Goal: Task Accomplishment & Management: Use online tool/utility

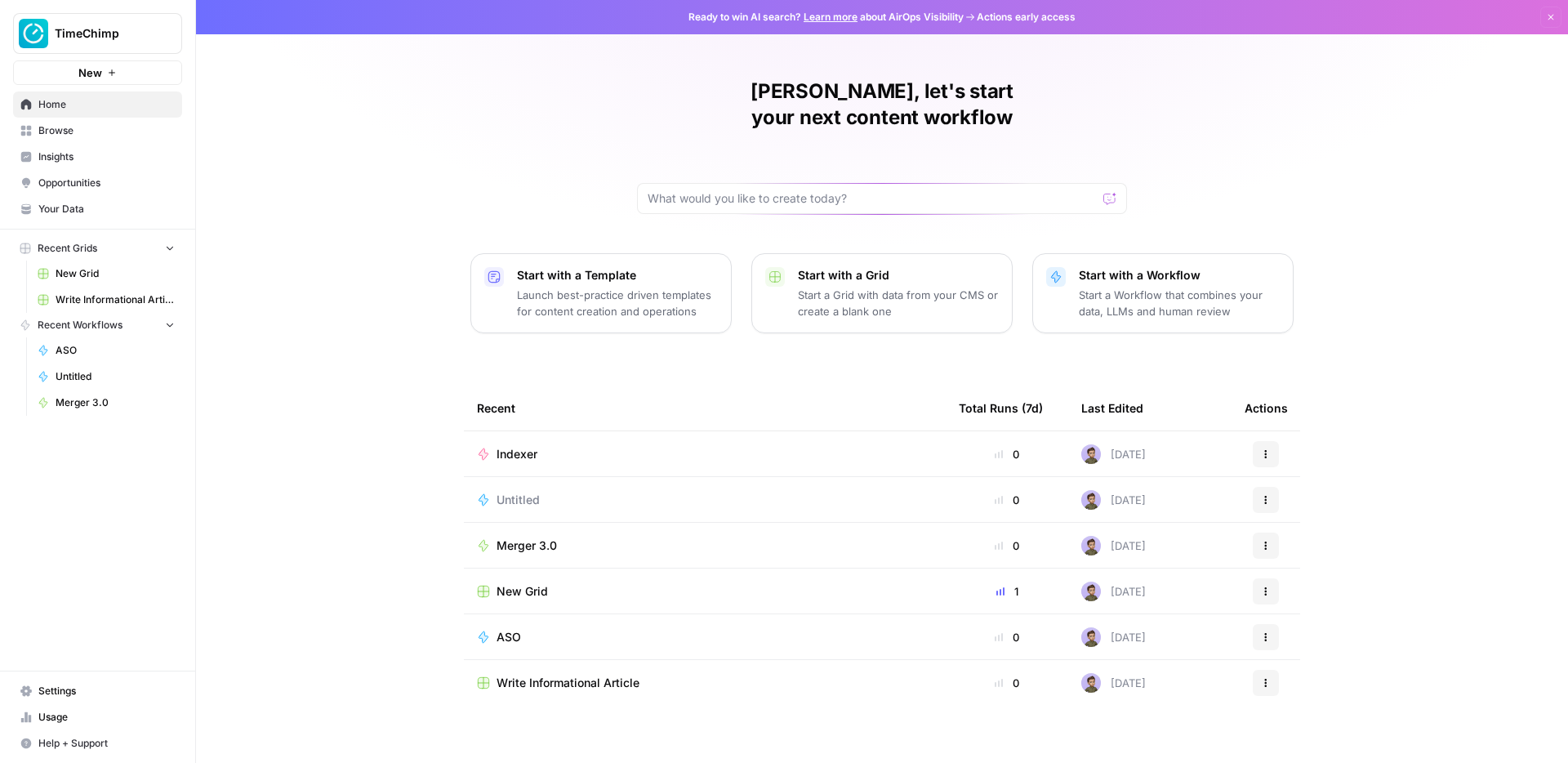
click at [351, 143] on div "Stijn, let's start your next content workflow Start with a Template Launch best…" at bounding box center [882, 388] width 1372 height 778
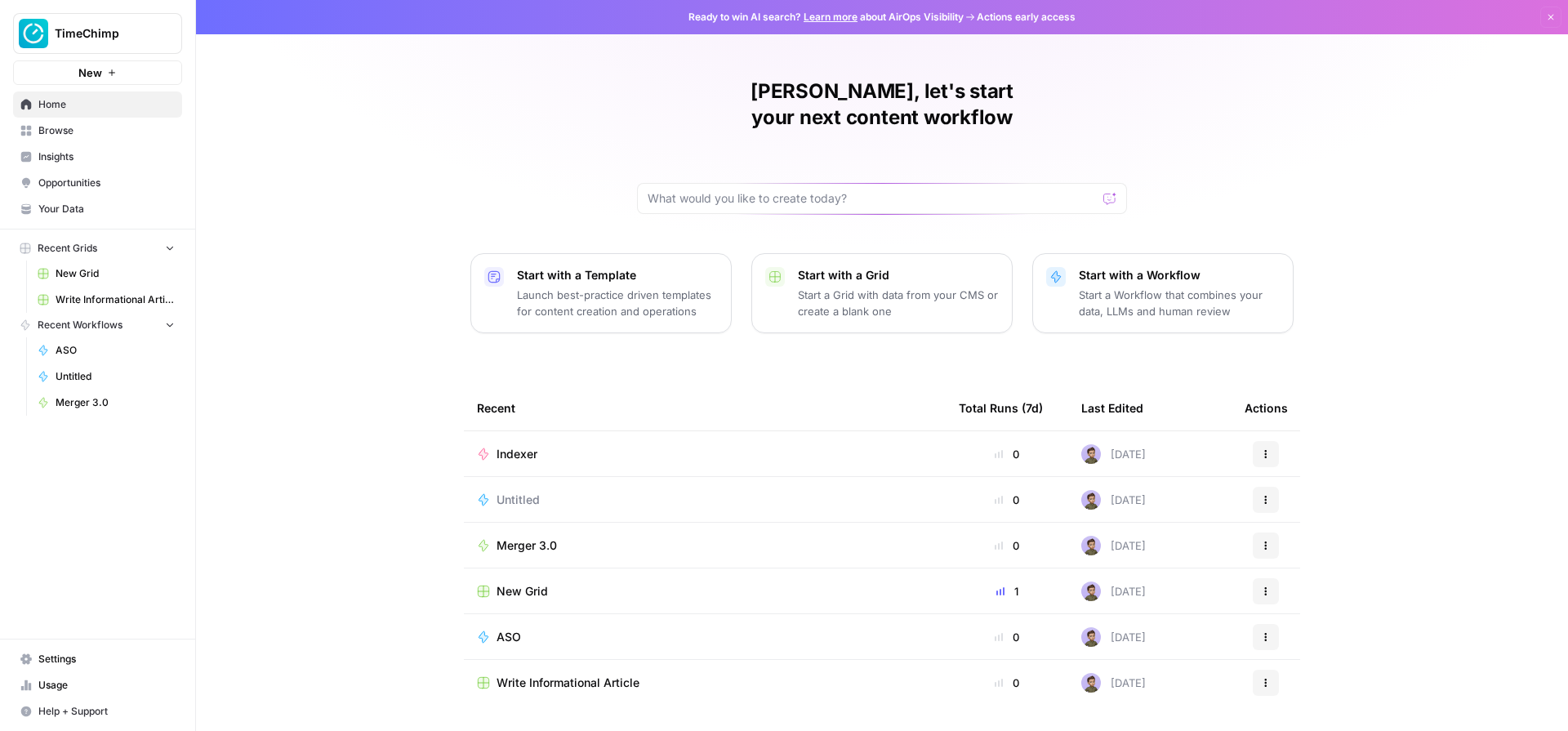
click at [419, 357] on div "Stijn, let's start your next content workflow Start with a Template Launch best…" at bounding box center [882, 388] width 1372 height 777
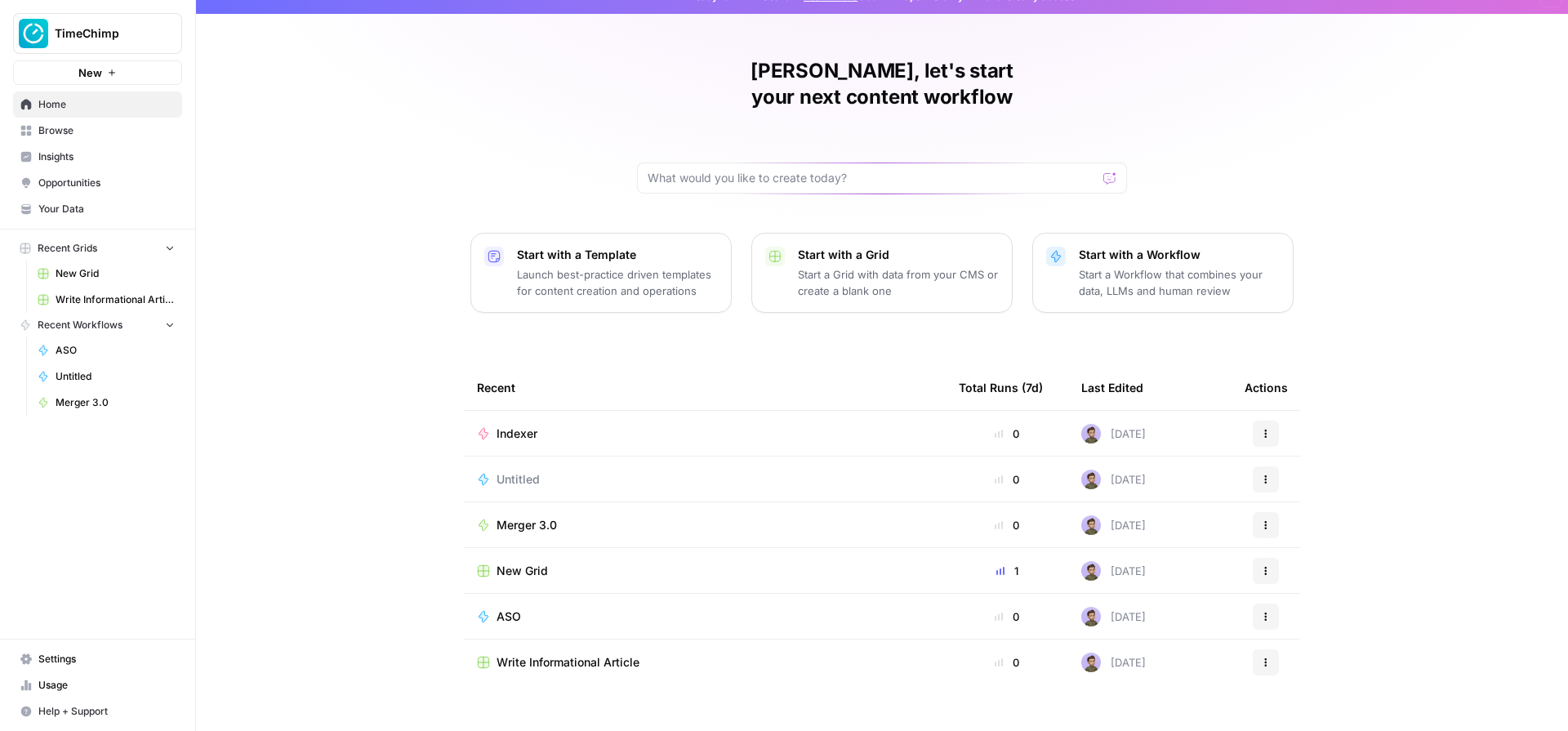
click at [521, 517] on span "Merger 3.0" at bounding box center [526, 525] width 60 height 17
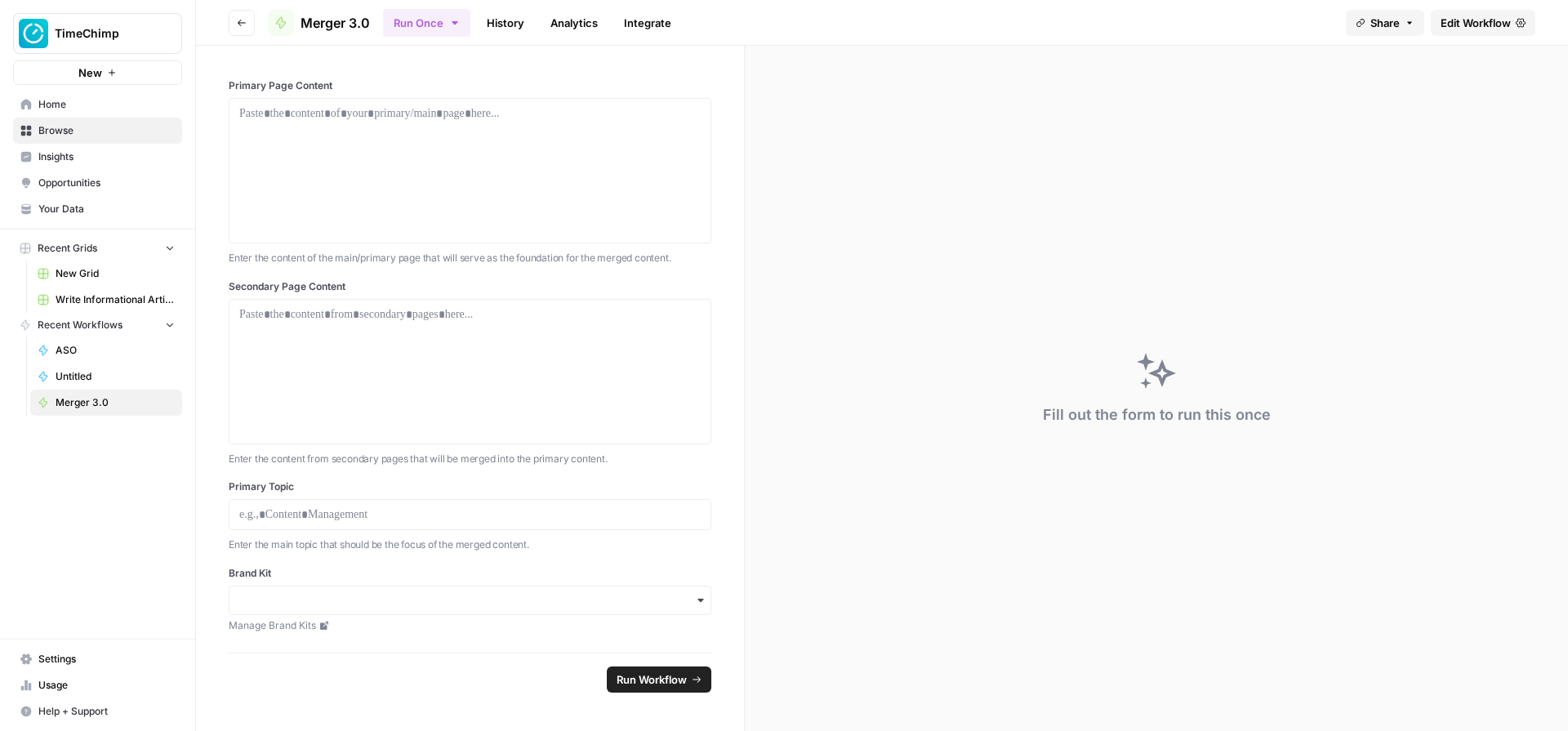
click at [1234, 31] on link "Edit Workflow" at bounding box center [1483, 23] width 105 height 26
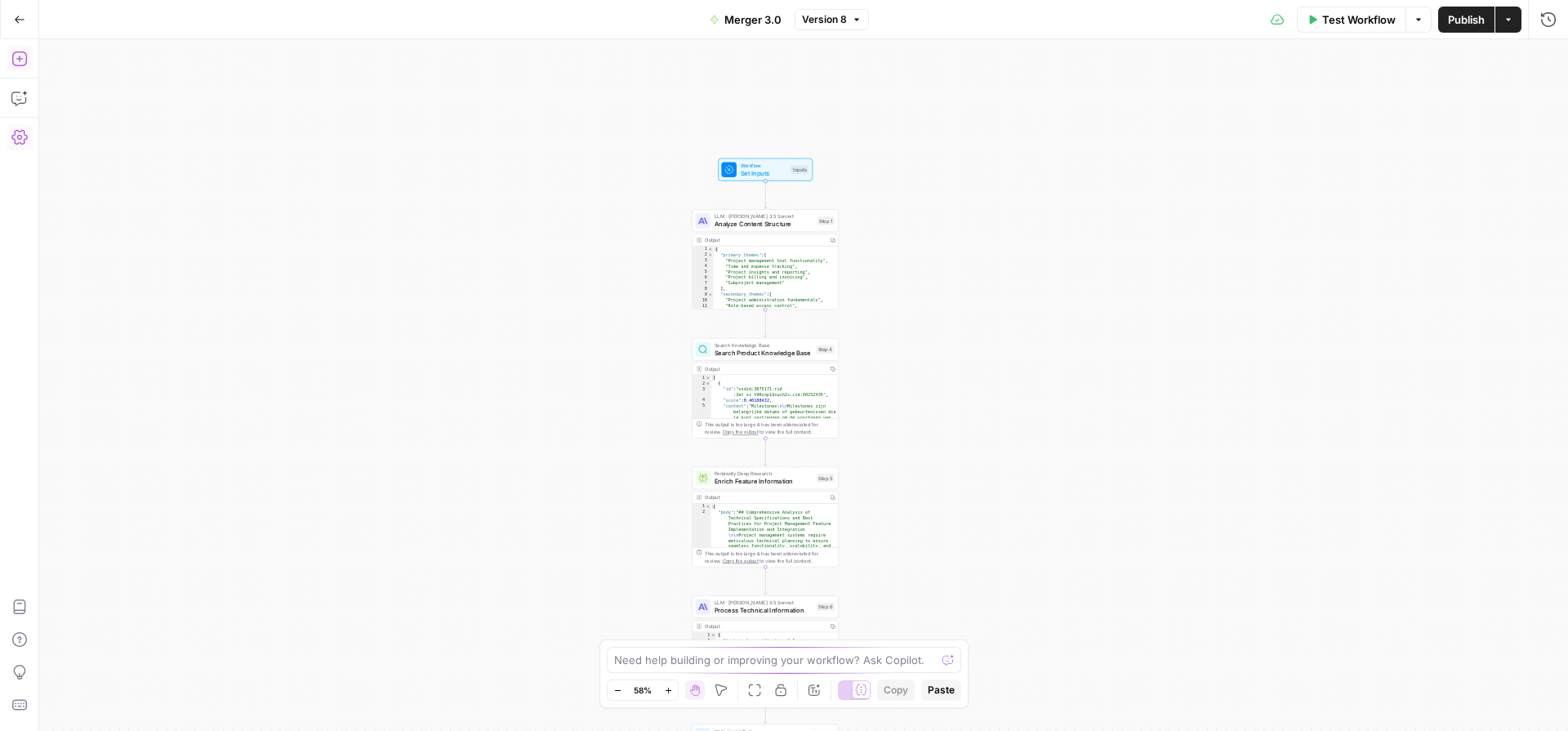
click at [21, 52] on icon "button" at bounding box center [19, 59] width 17 height 17
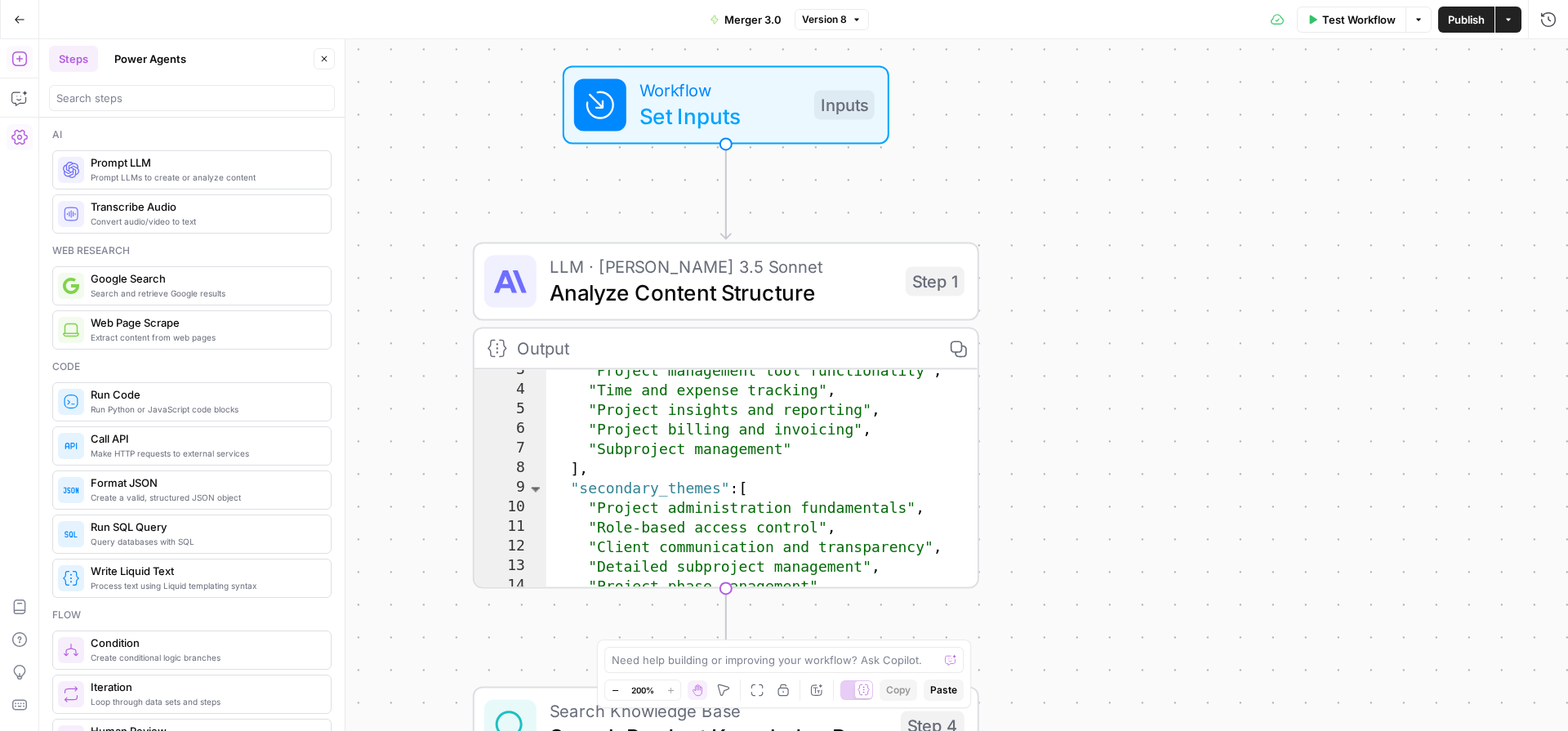
scroll to position [28, 0]
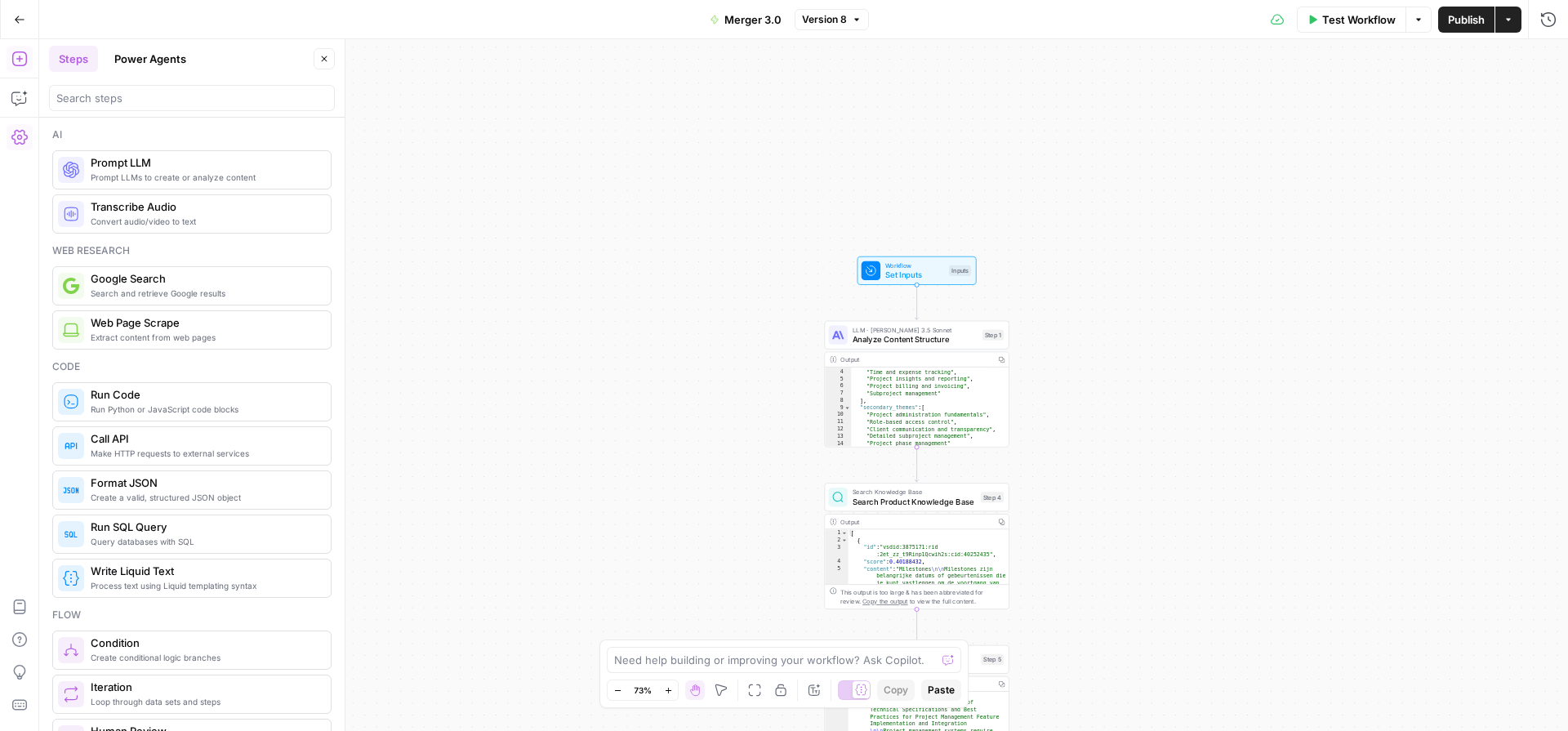
click at [752, 262] on div "Workflow Set Inputs Inputs LLM · [PERSON_NAME] 3.5 Sonnet Analyze Content Struc…" at bounding box center [803, 384] width 1529 height 692
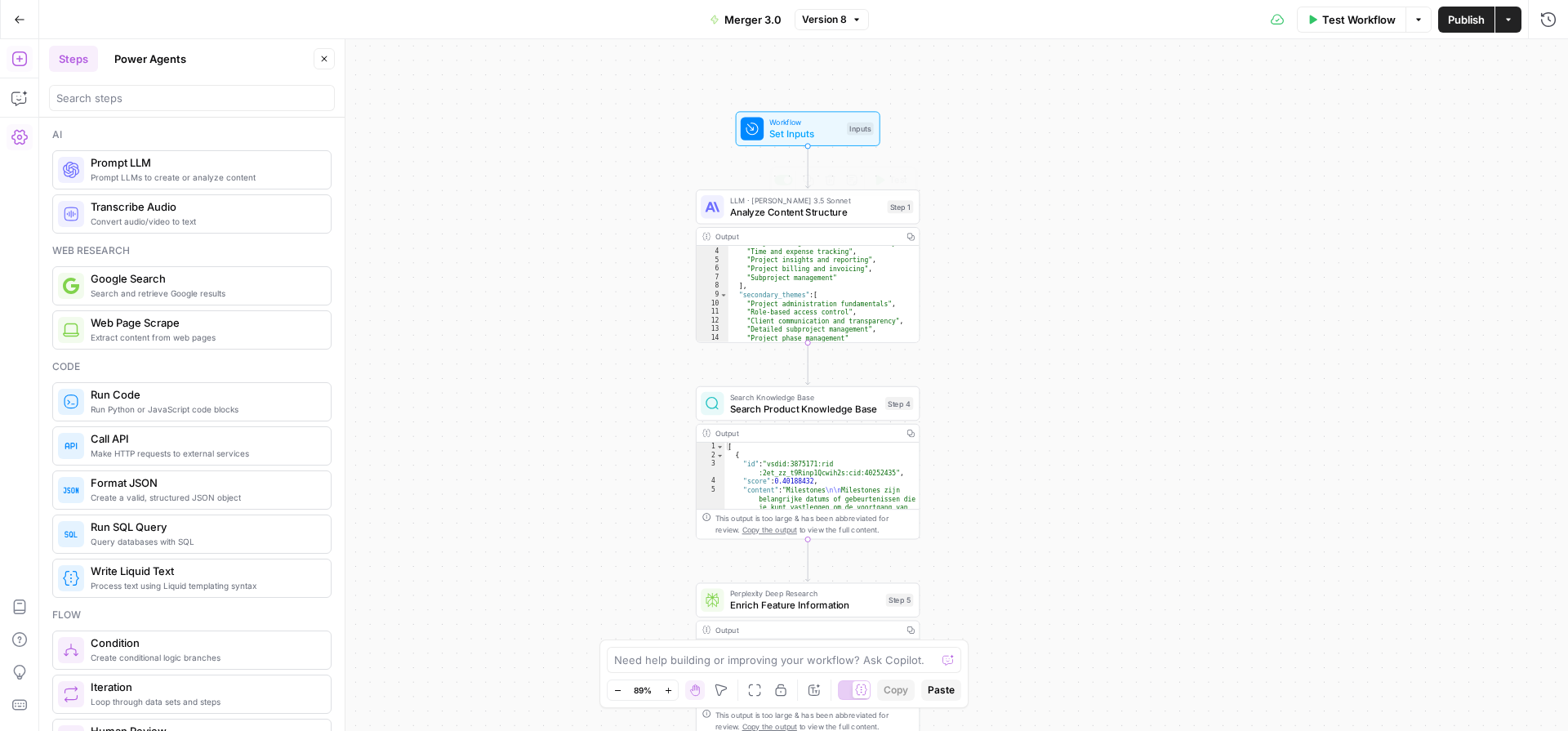
click at [1086, 114] on div "Workflow Set Inputs Inputs LLM · [PERSON_NAME] 3.5 Sonnet Analyze Content Struc…" at bounding box center [803, 384] width 1529 height 692
